Goal: Browse casually

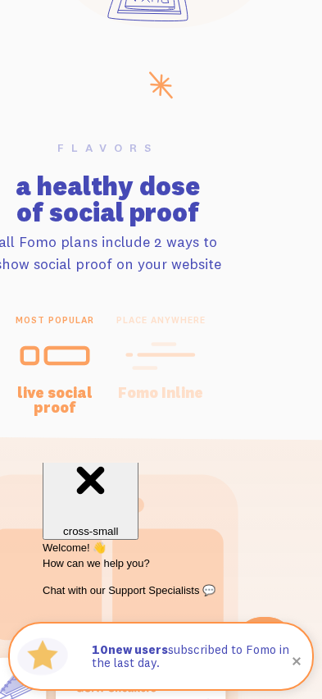
scroll to position [41, 28]
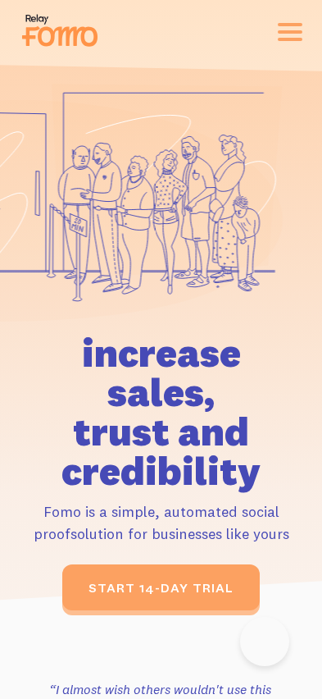
scroll to position [7850, 0]
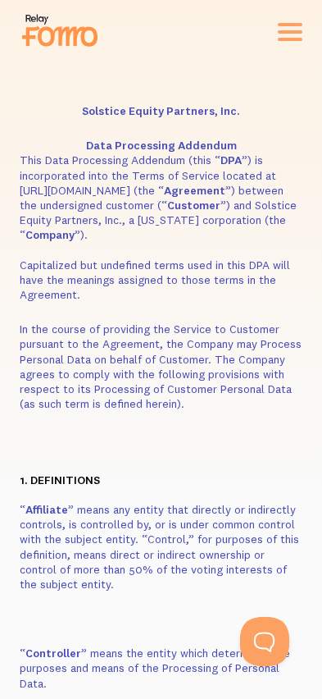
scroll to position [1, 0]
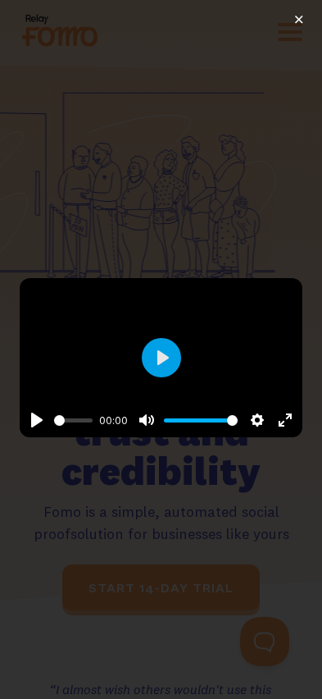
scroll to position [7389, 0]
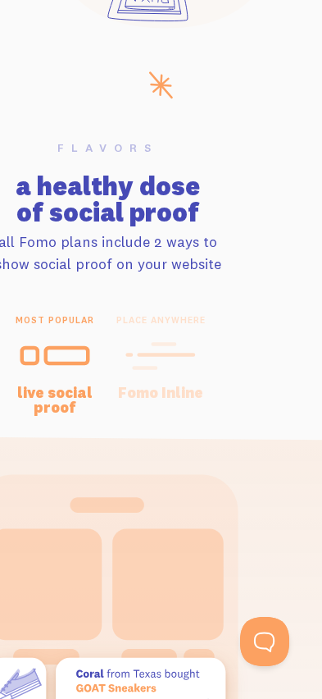
scroll to position [41, 28]
